Goal: Find specific page/section: Find specific page/section

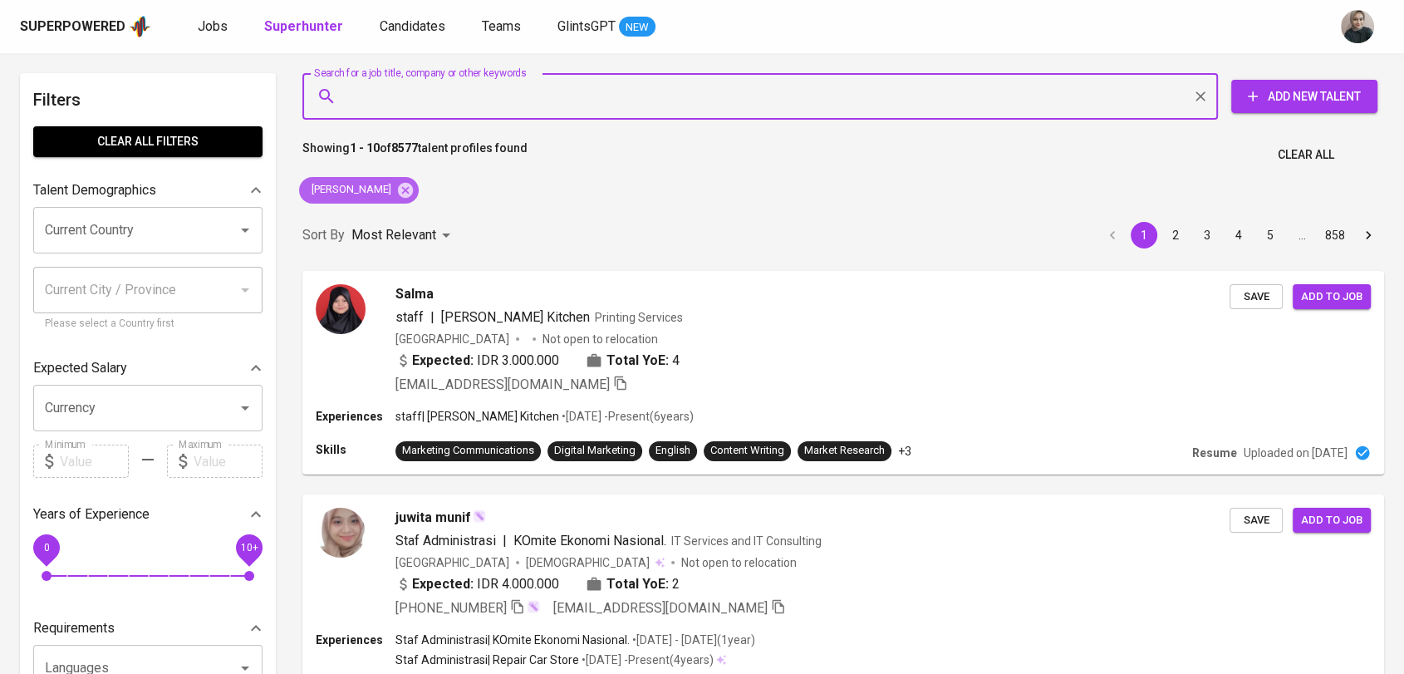
click at [396, 197] on icon at bounding box center [405, 190] width 18 height 18
click at [406, 87] on input "Search for a job title, company or other keywords" at bounding box center [764, 97] width 843 height 32
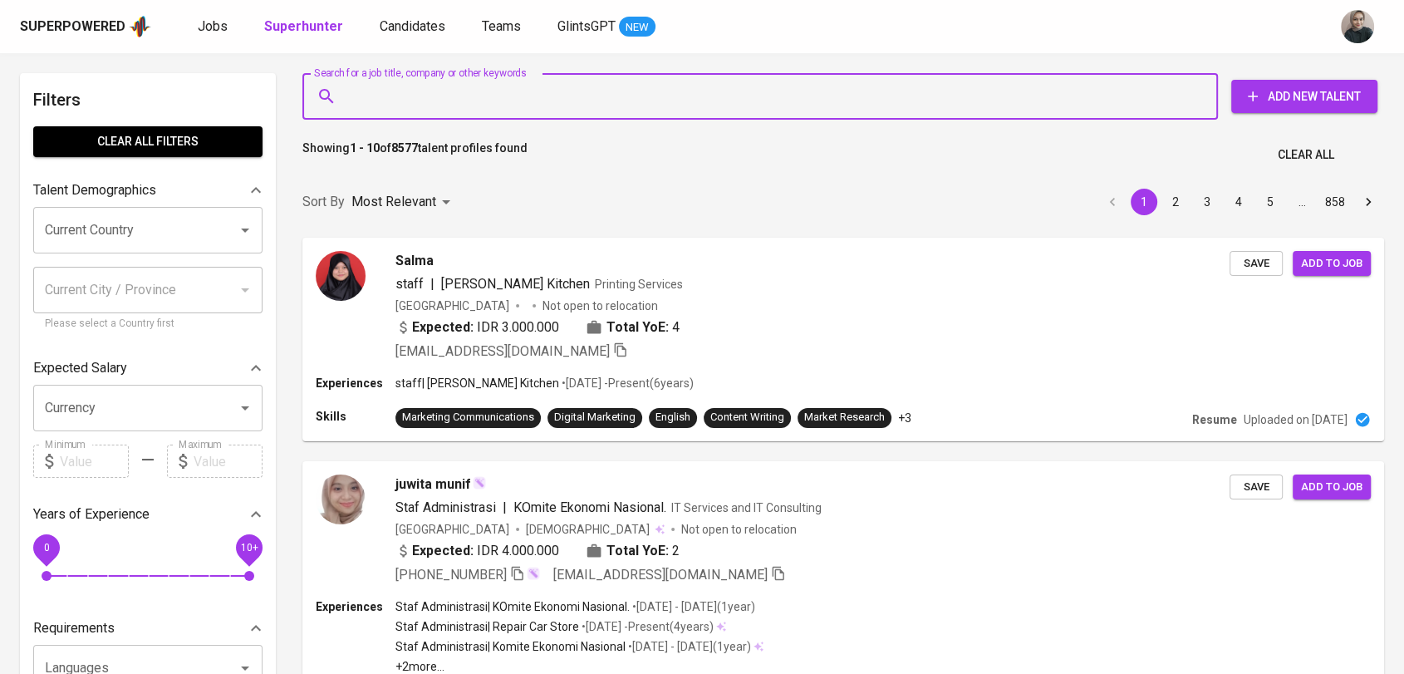
click at [391, 92] on input "Search for a job title, company or other keywords" at bounding box center [764, 97] width 843 height 32
paste input "[PERSON_NAME]"
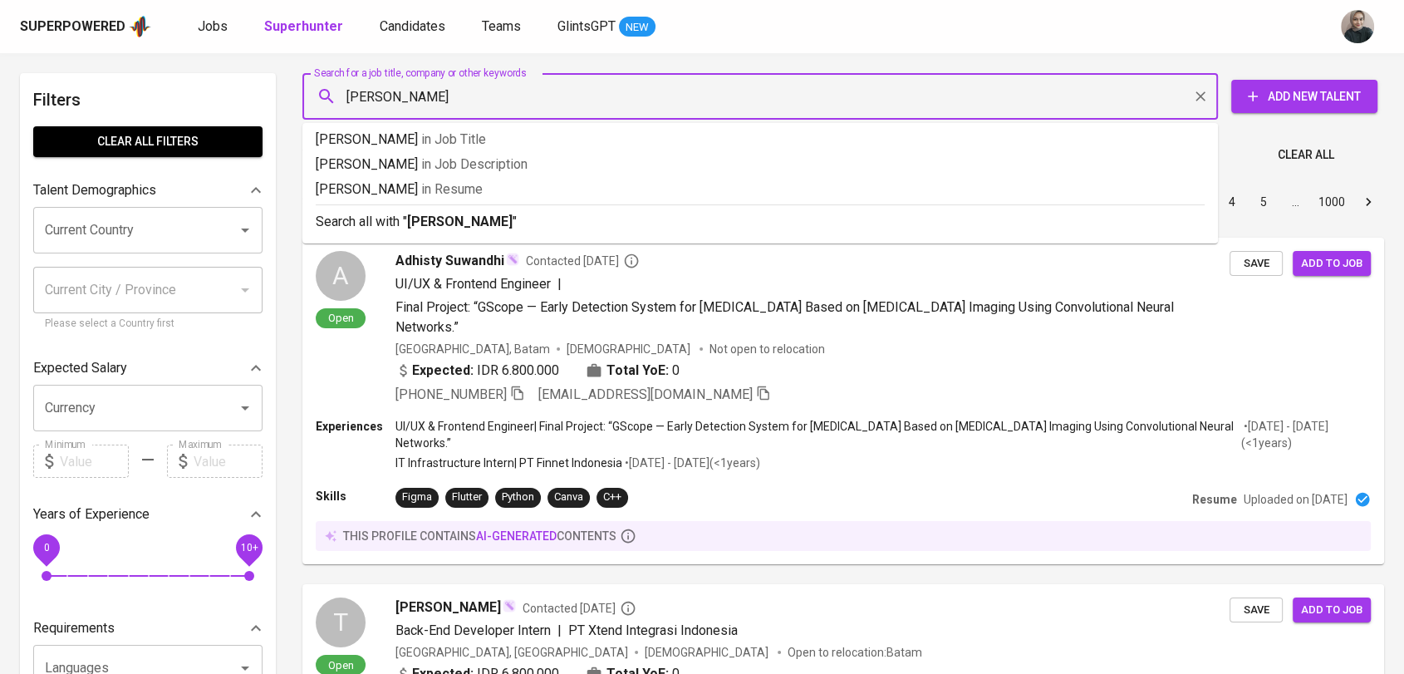
type input "[PERSON_NAME]"
click at [292, 121] on div "Search for a job title, company or other keywords [PERSON_NAME] Search for a jo…" at bounding box center [840, 96] width 1102 height 73
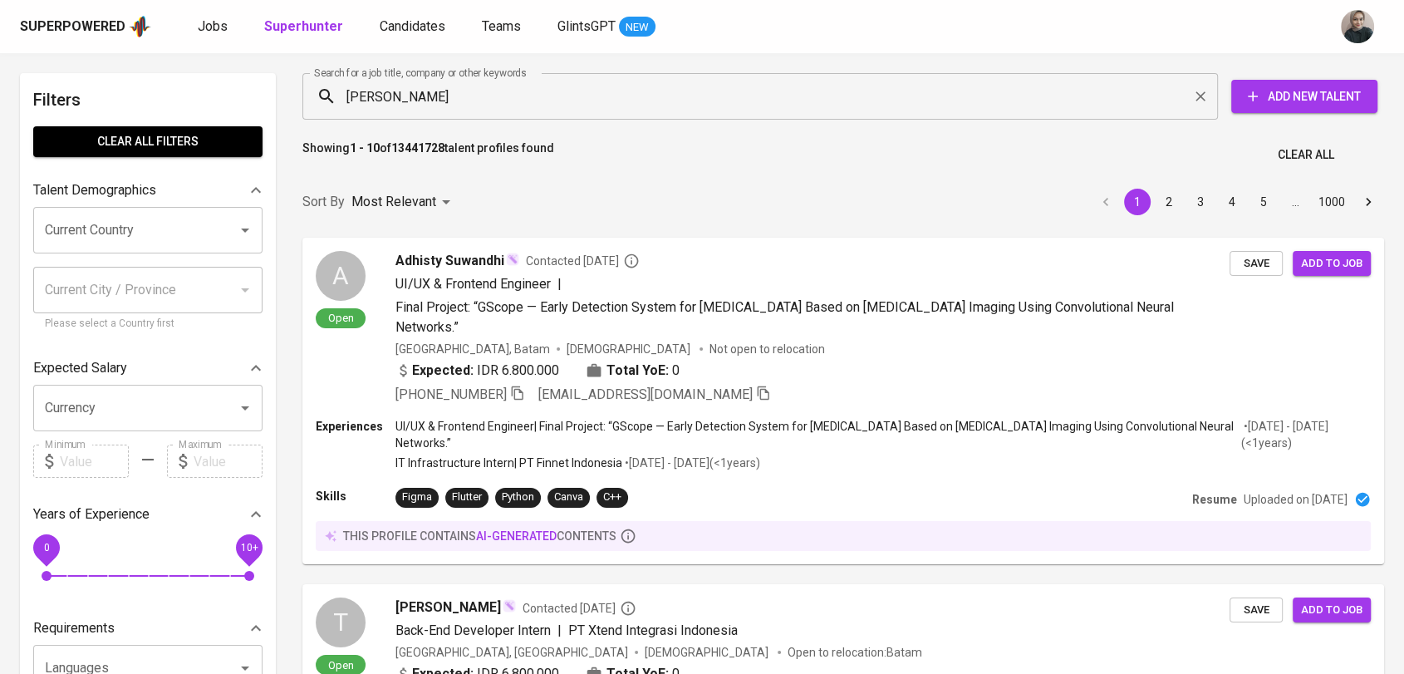
click at [807, 118] on div "[PERSON_NAME] Search for a job title, company or other keywords" at bounding box center [760, 96] width 916 height 47
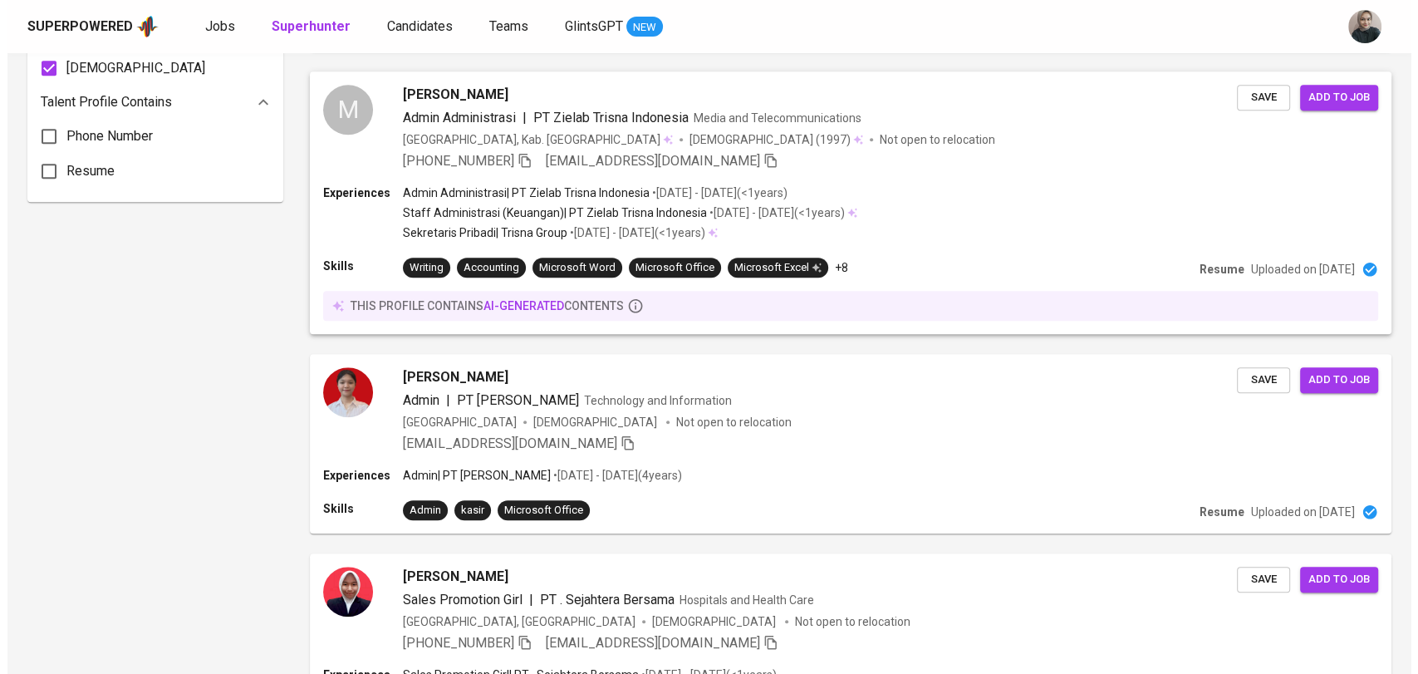
scroll to position [1276, 0]
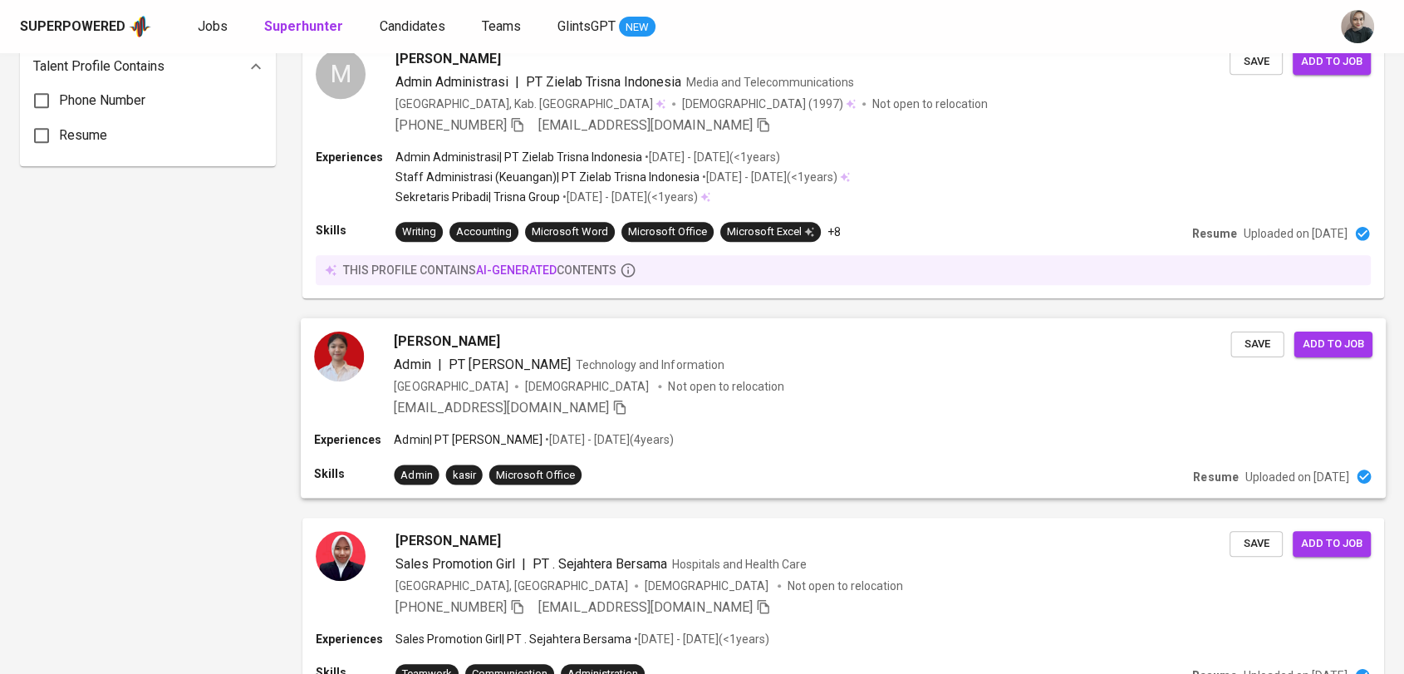
click at [432, 351] on div "[PERSON_NAME] Admin | PT [PERSON_NAME] Mandiri Technology and Information [GEOG…" at bounding box center [812, 375] width 837 height 86
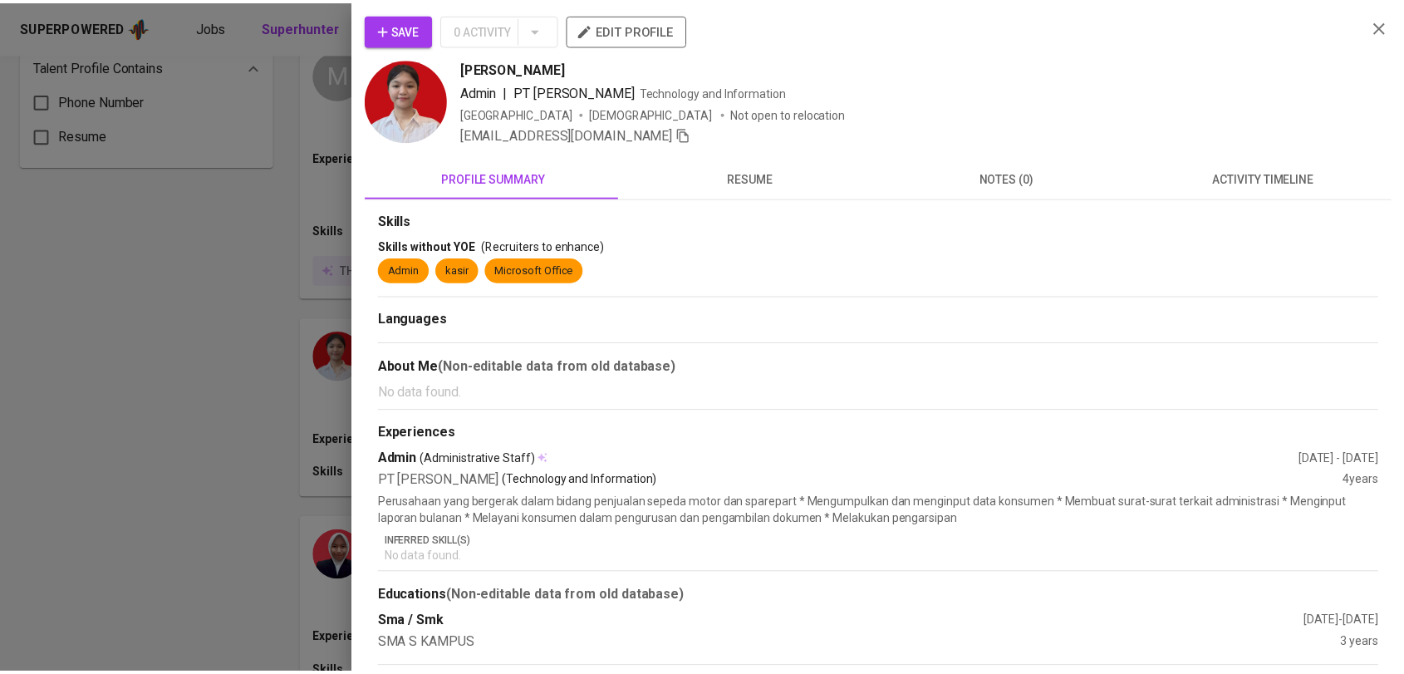
scroll to position [7, 0]
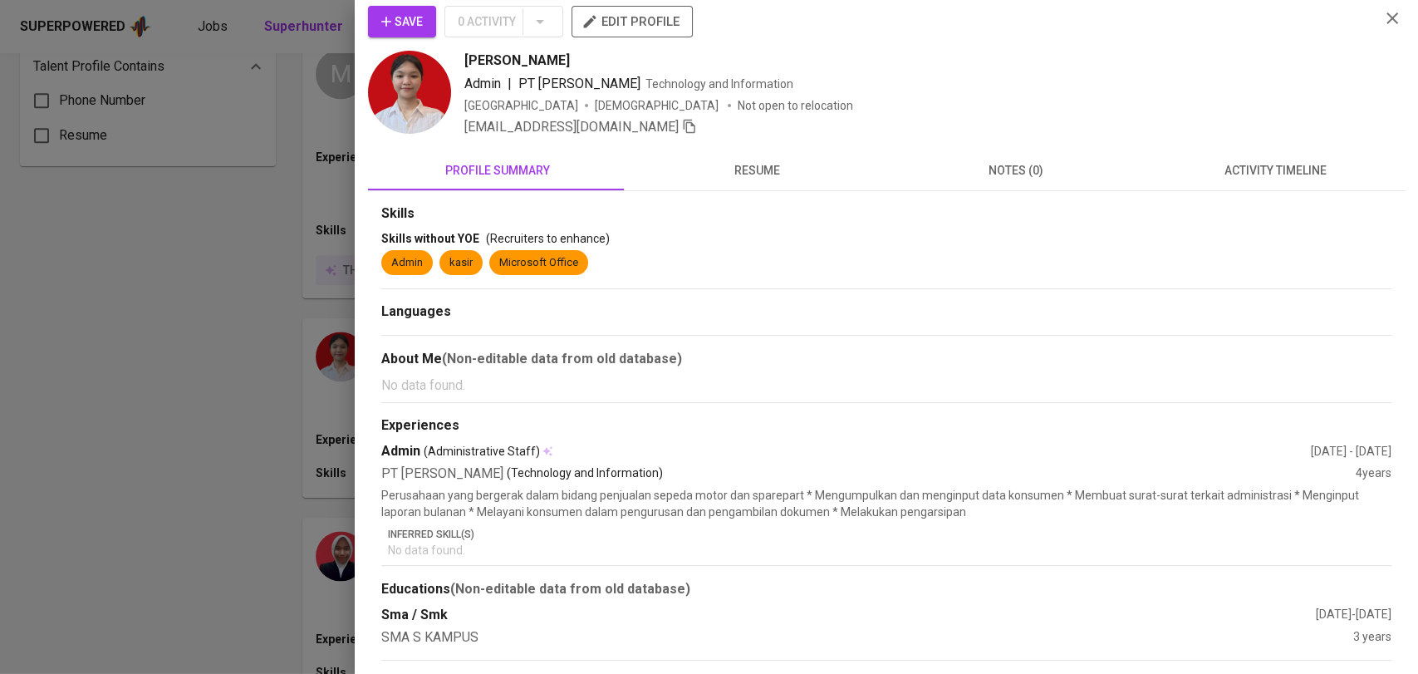
click at [262, 458] on div at bounding box center [709, 337] width 1418 height 674
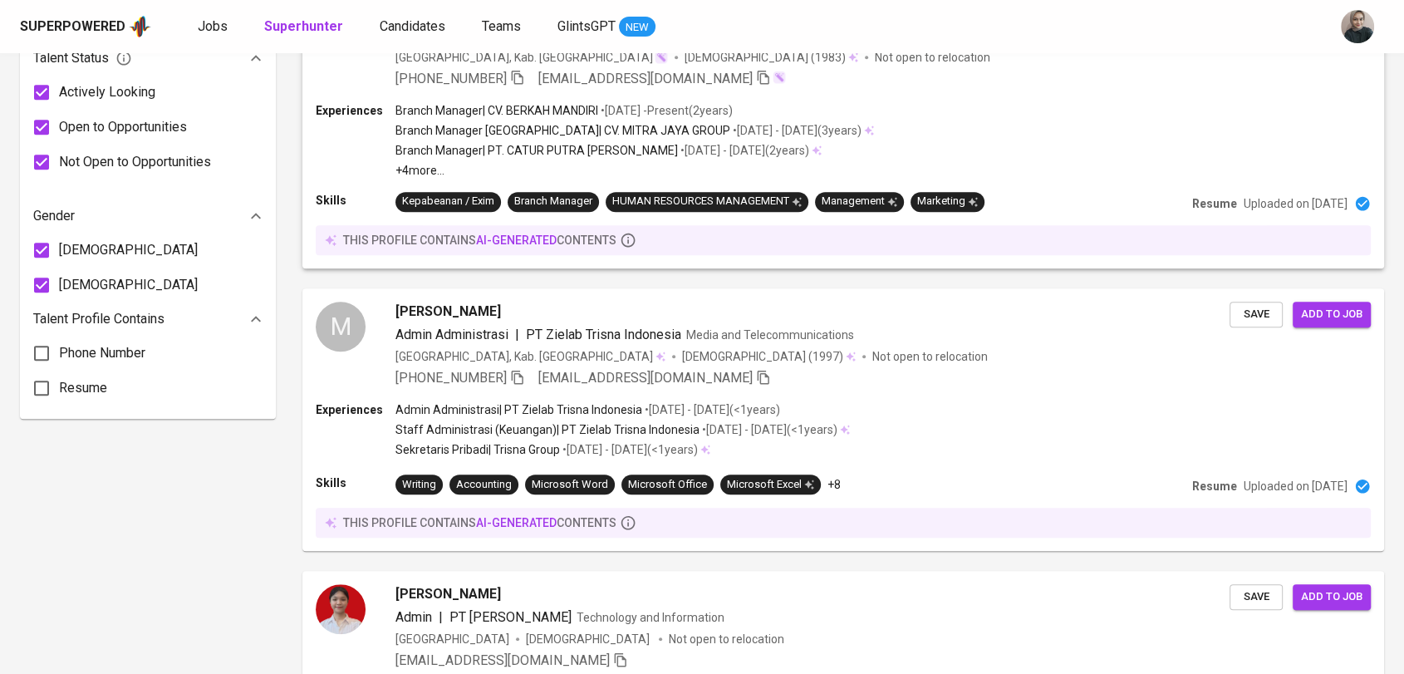
scroll to position [0, 0]
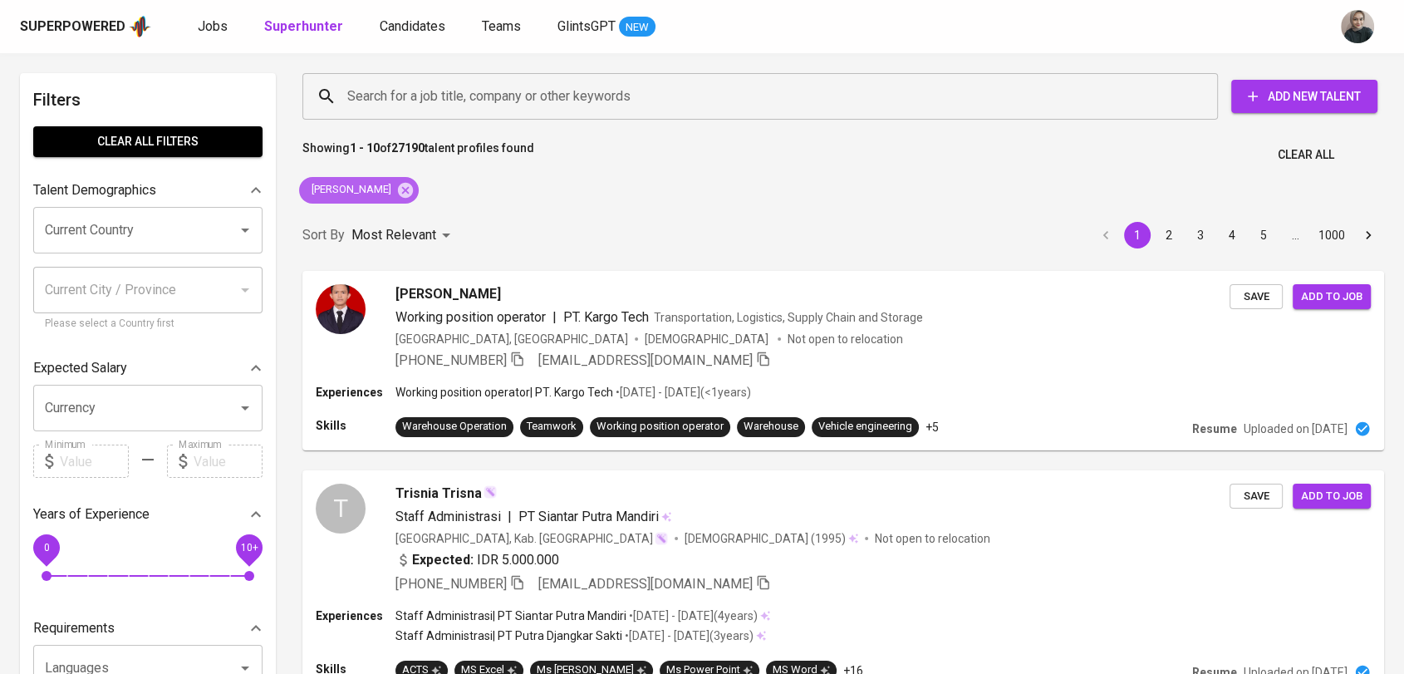
click at [372, 194] on span "[PERSON_NAME]" at bounding box center [350, 190] width 102 height 16
copy div "[PERSON_NAME]"
